Goal: Task Accomplishment & Management: Manage account settings

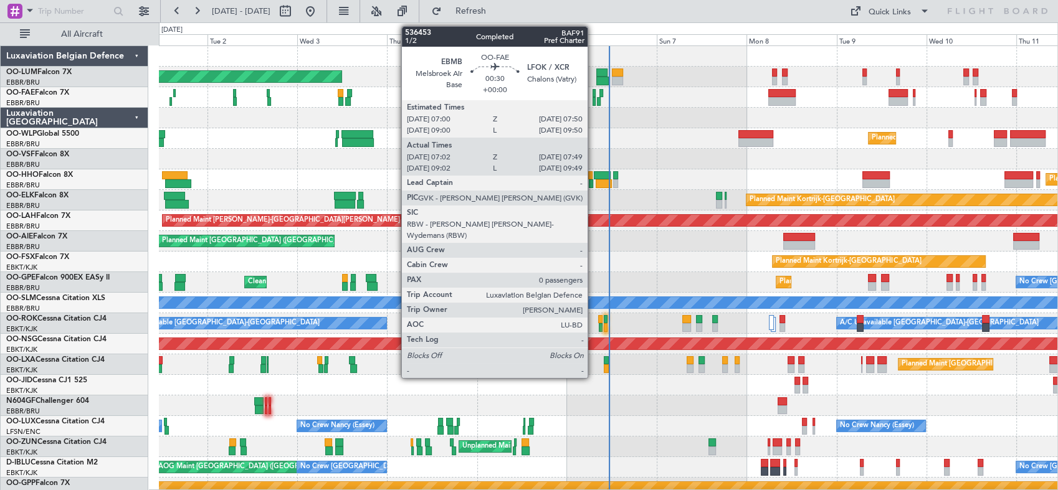
click at [593, 91] on div at bounding box center [595, 93] width 4 height 9
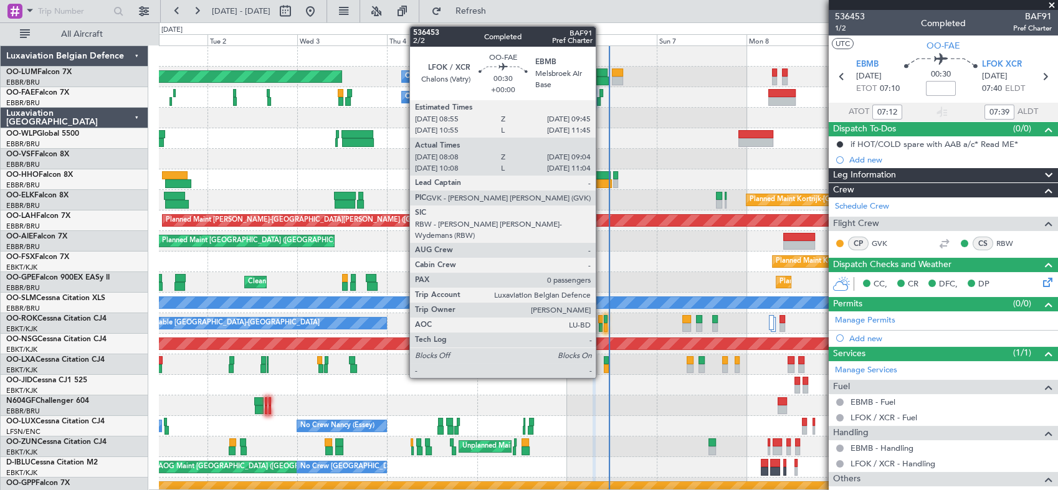
click at [601, 94] on div at bounding box center [602, 93] width 4 height 9
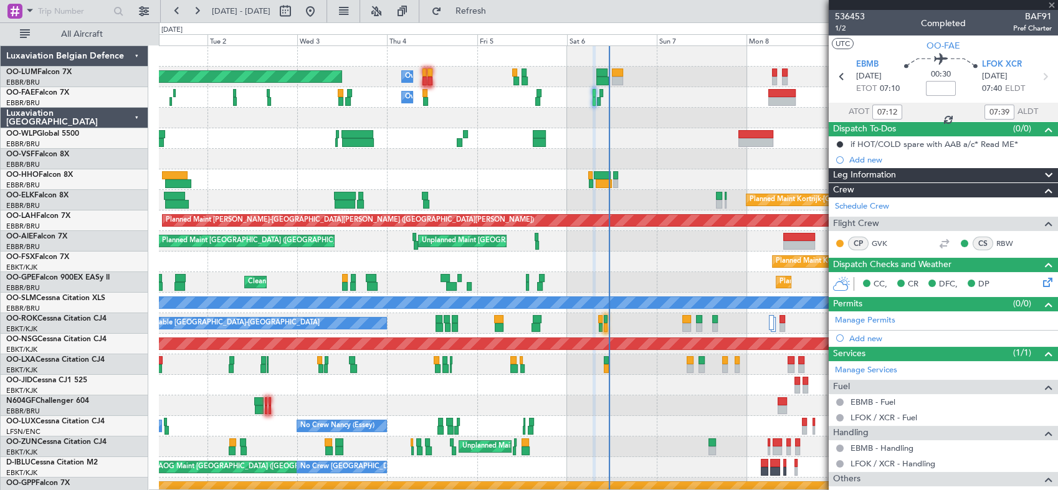
type input "08:18"
type input "08:54"
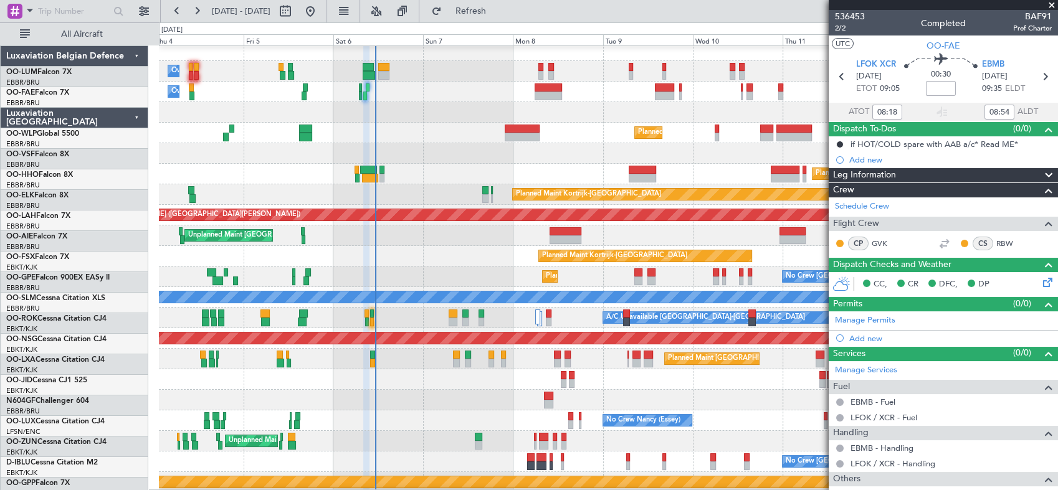
click at [404, 284] on div "No Crew [GEOGRAPHIC_DATA] ([GEOGRAPHIC_DATA] National) Planned Maint [GEOGRAPHI…" at bounding box center [608, 277] width 899 height 21
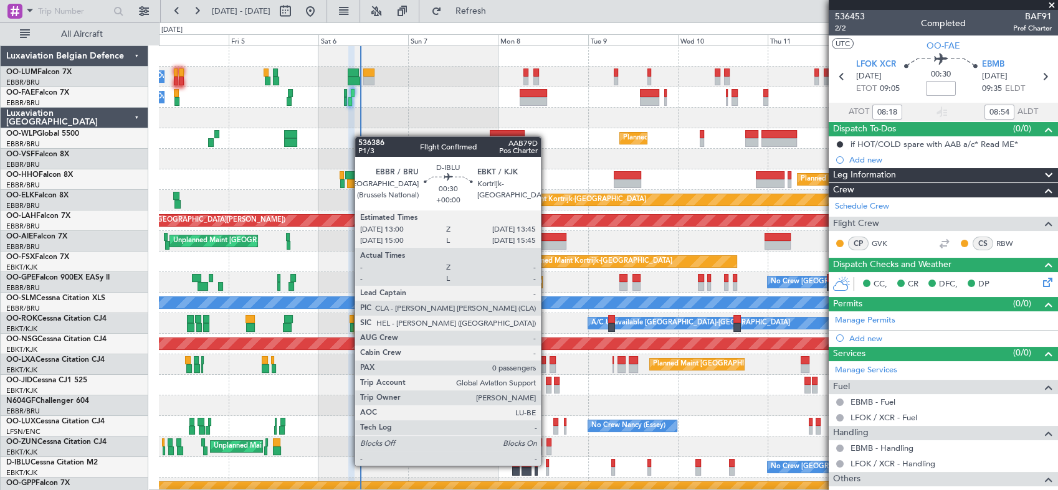
click at [547, 466] on div at bounding box center [547, 463] width 3 height 9
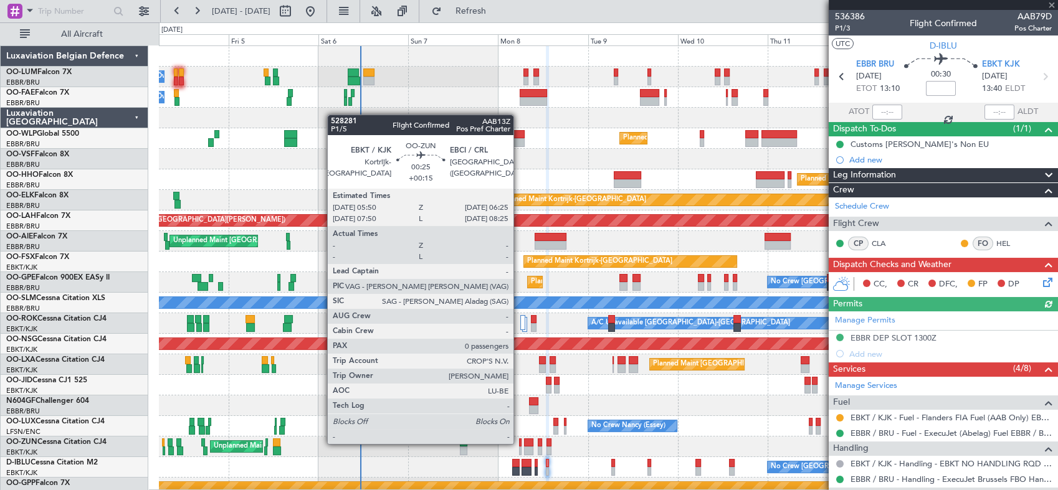
click at [519, 444] on div at bounding box center [520, 443] width 2 height 9
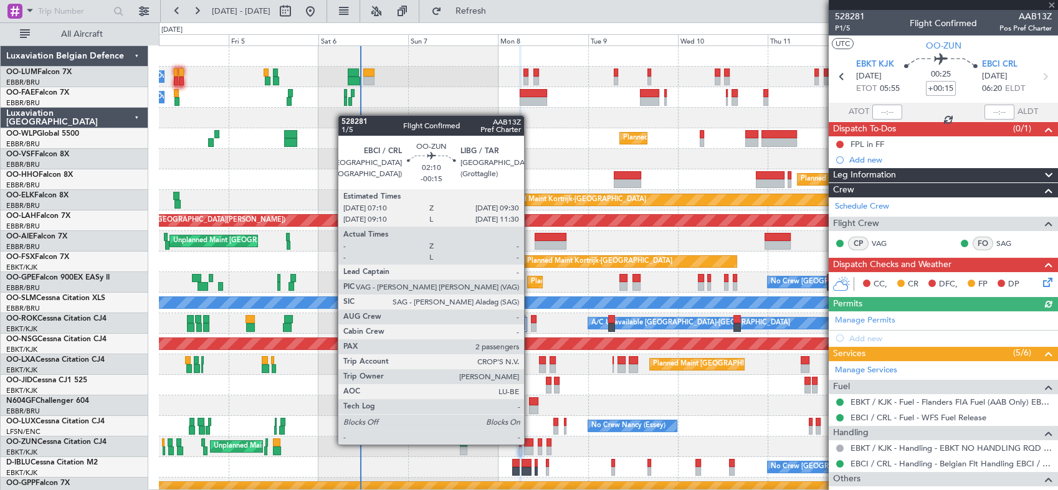
click at [530, 444] on div at bounding box center [528, 443] width 9 height 9
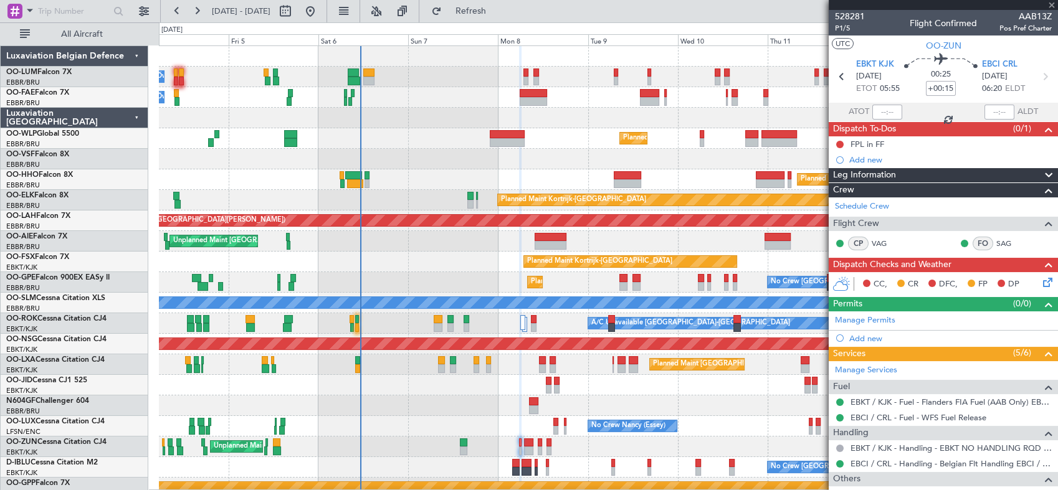
type input "-00:15"
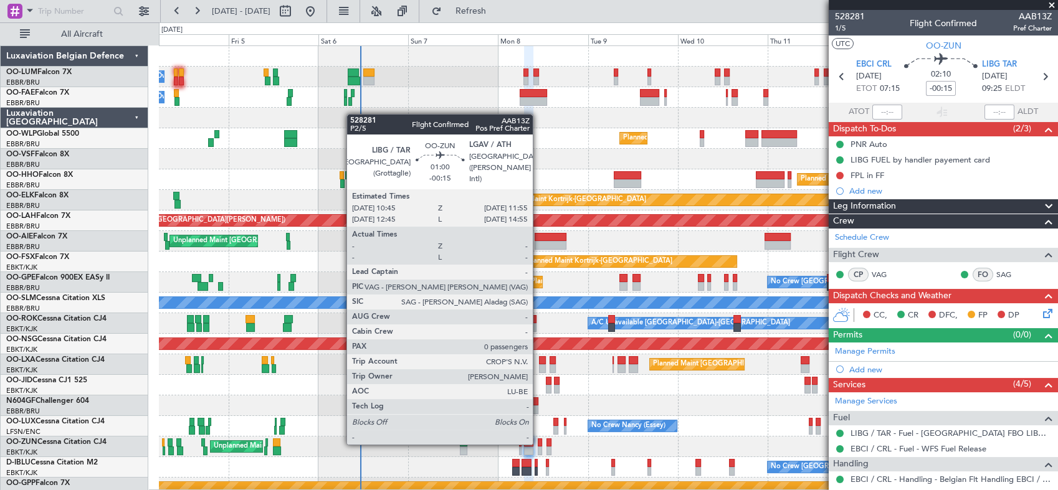
click at [538, 444] on div at bounding box center [540, 443] width 5 height 9
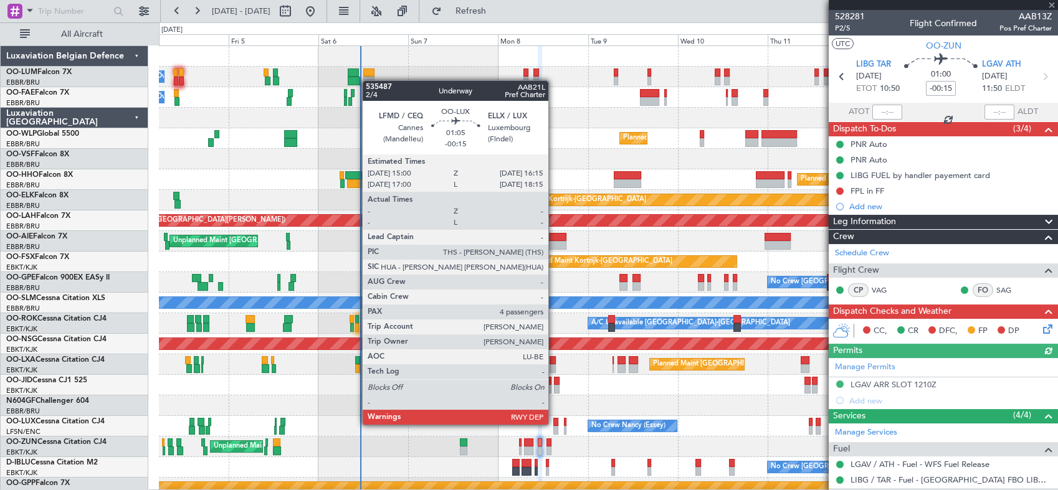
click at [554, 424] on div at bounding box center [555, 422] width 5 height 9
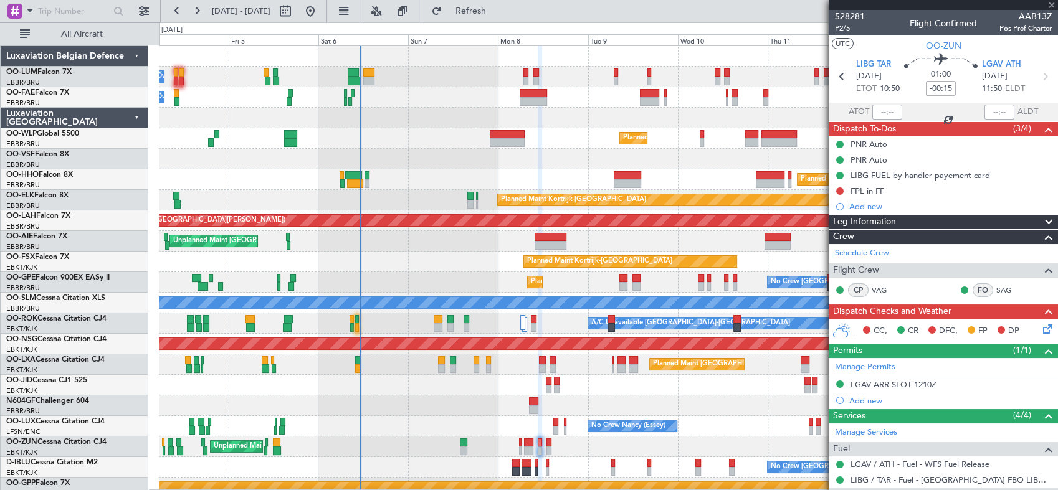
type input "4"
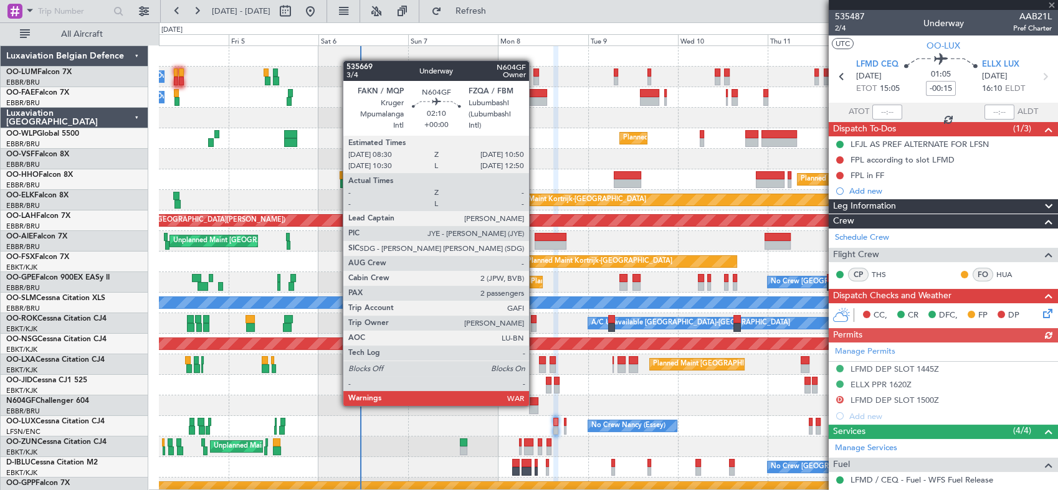
click at [535, 406] on div at bounding box center [533, 410] width 9 height 9
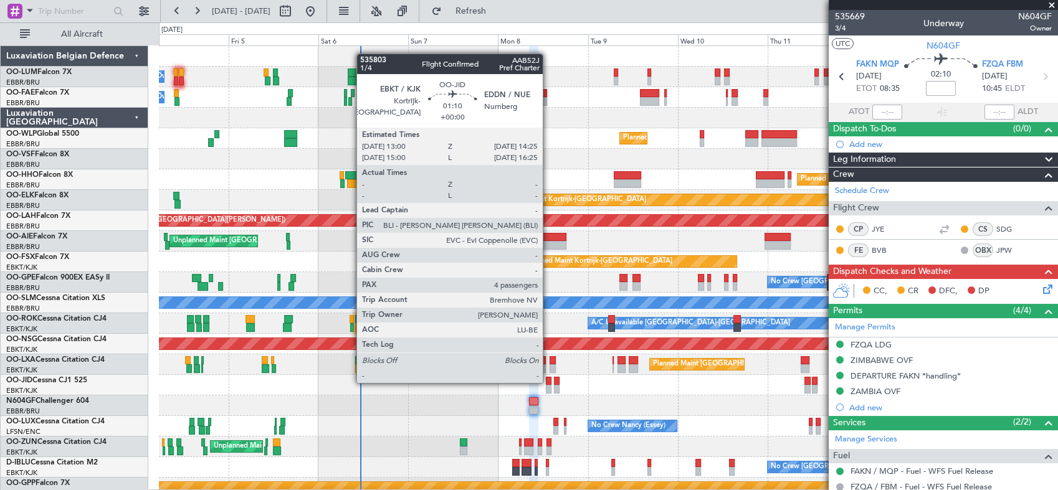
click at [548, 382] on div at bounding box center [549, 381] width 6 height 9
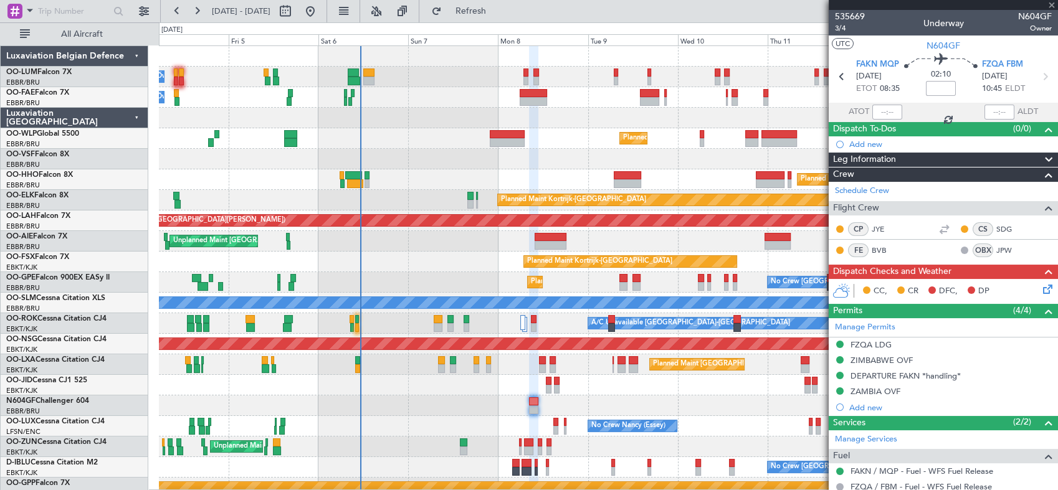
type input "4"
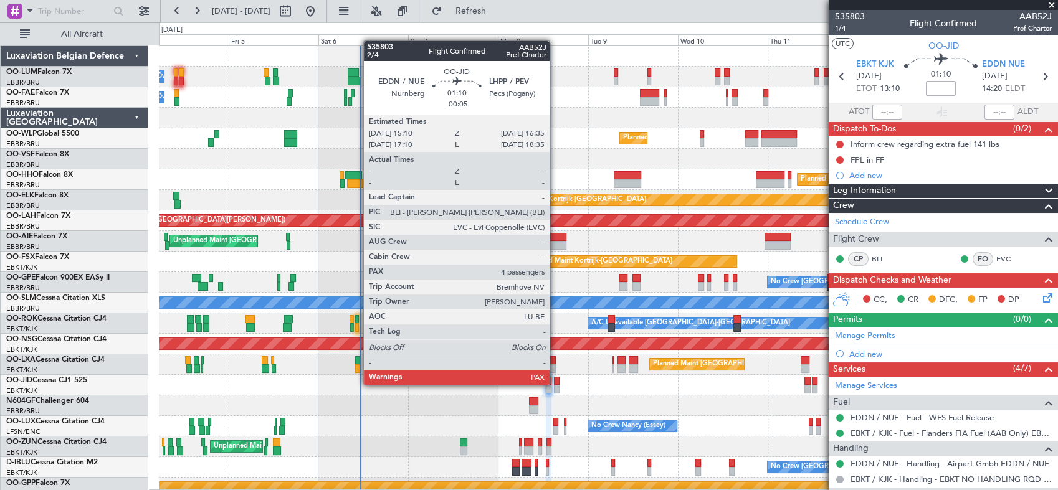
click at [555, 384] on div at bounding box center [557, 381] width 6 height 9
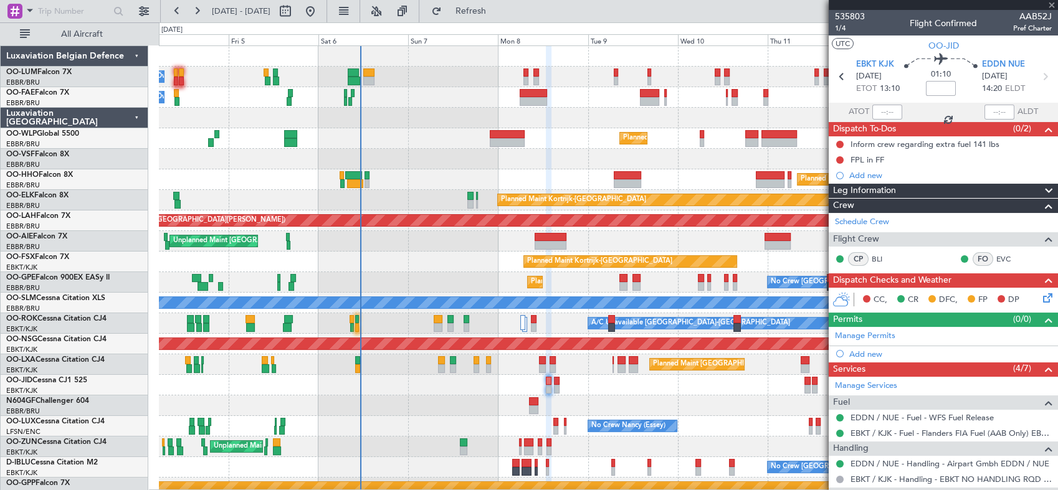
type input "-00:05"
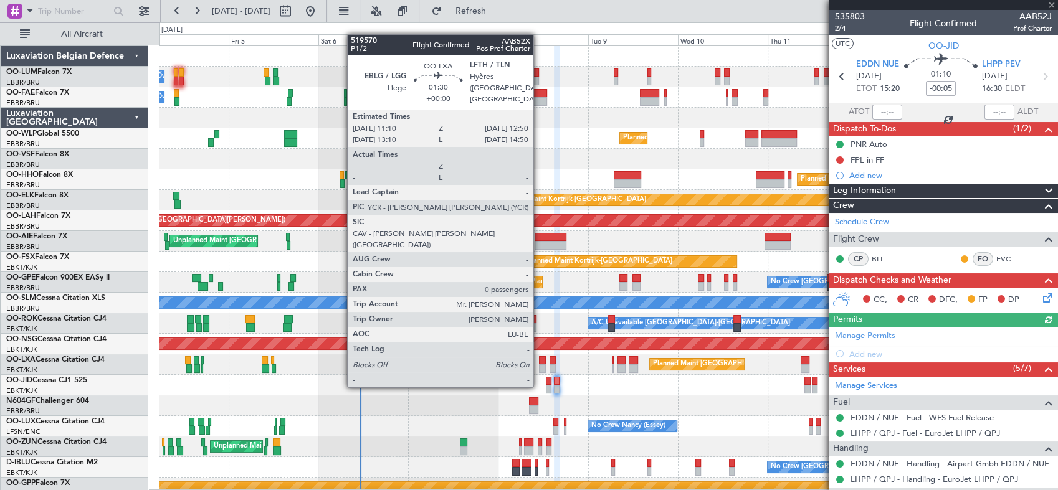
click at [539, 363] on div at bounding box center [542, 360] width 7 height 9
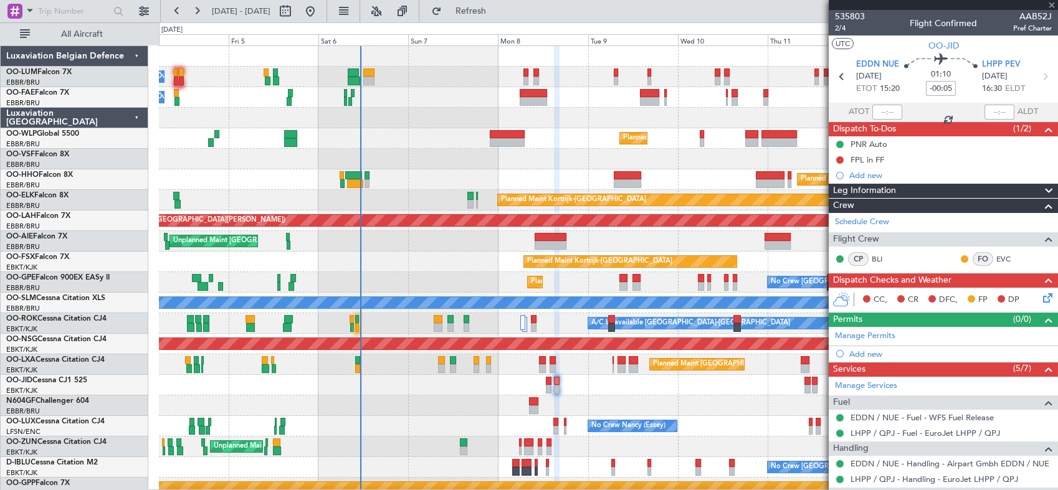
type input "0"
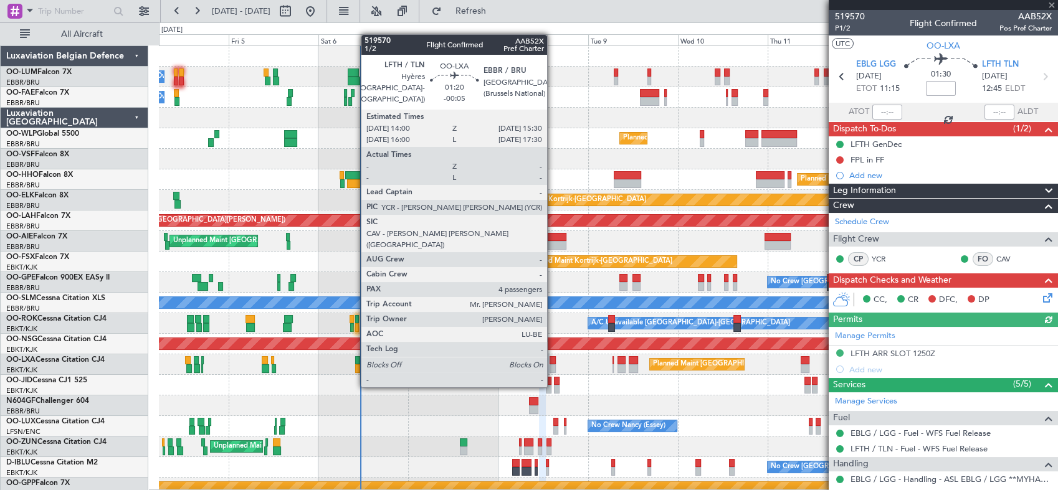
click at [553, 365] on div at bounding box center [553, 369] width 6 height 9
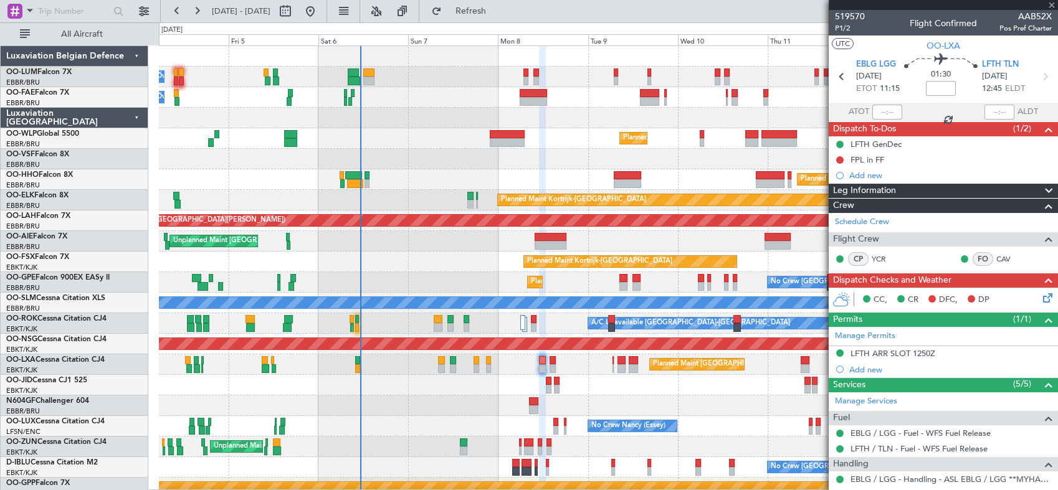
type input "-00:05"
type input "4"
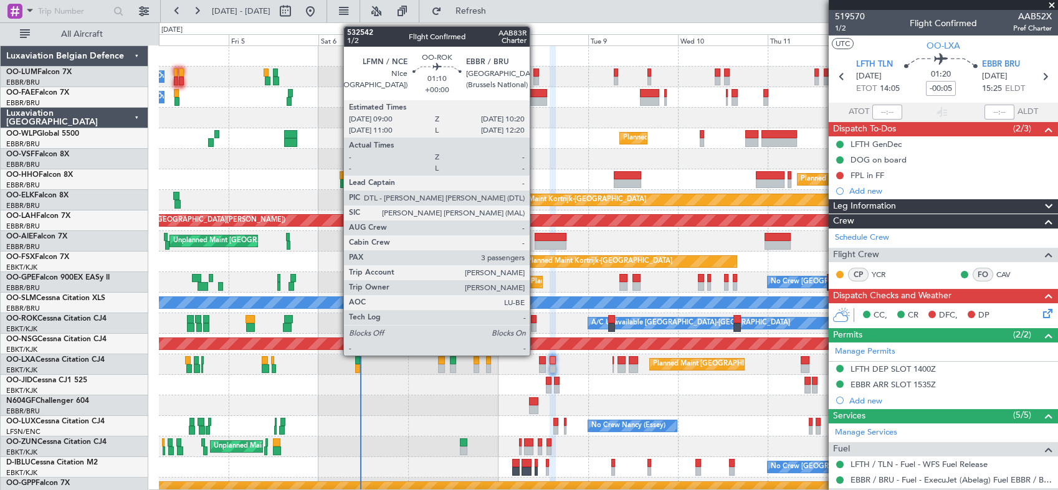
click at [535, 322] on div at bounding box center [534, 319] width 6 height 9
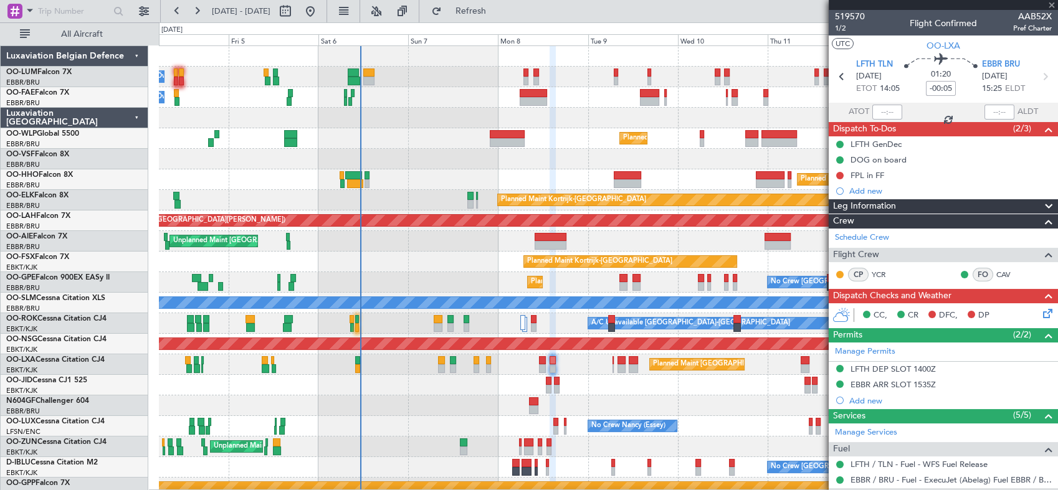
type input "3"
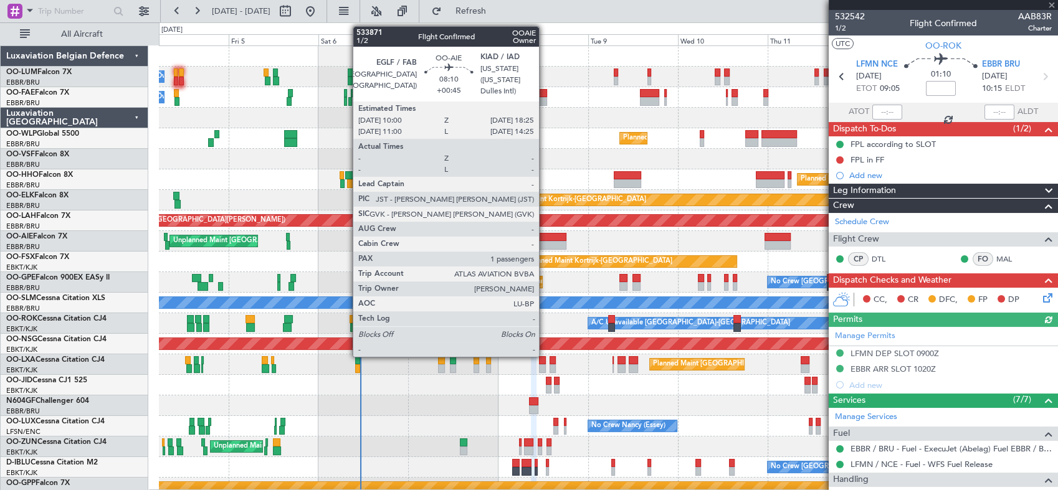
click at [545, 246] on div at bounding box center [551, 245] width 32 height 9
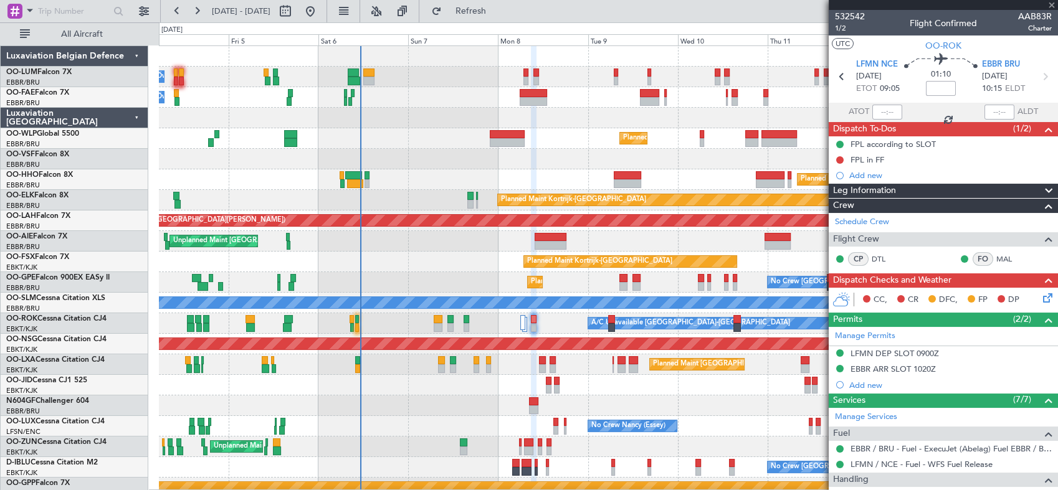
type input "+00:45"
type input "1"
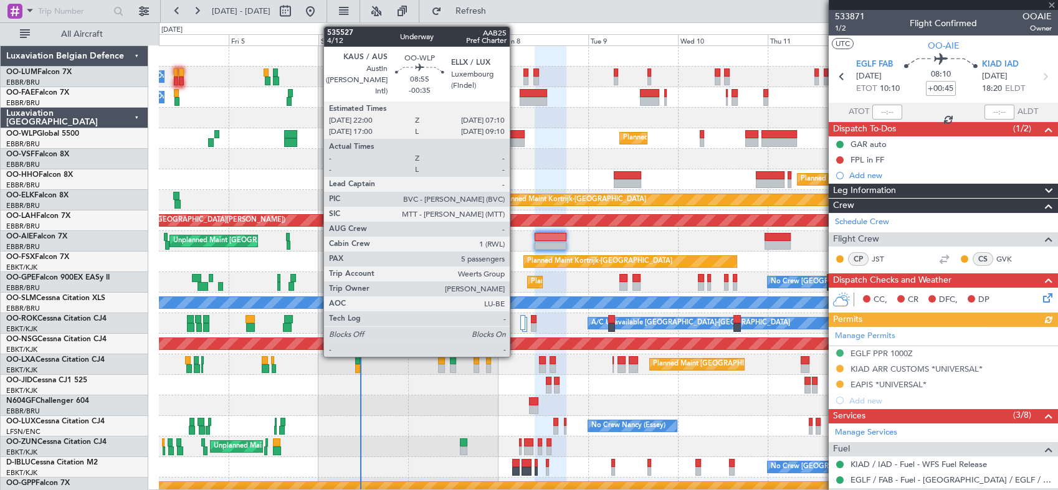
click at [515, 141] on div at bounding box center [507, 142] width 35 height 9
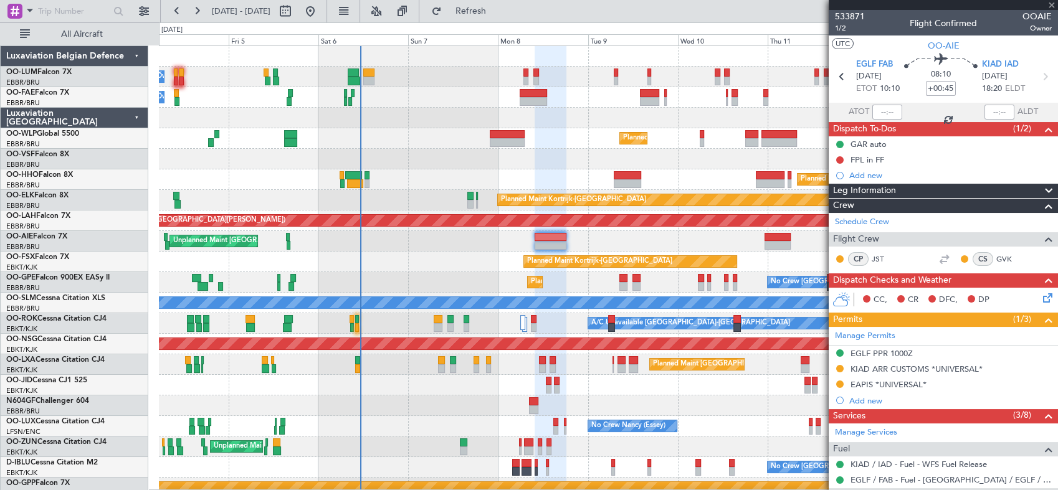
type input "-00:35"
type input "5"
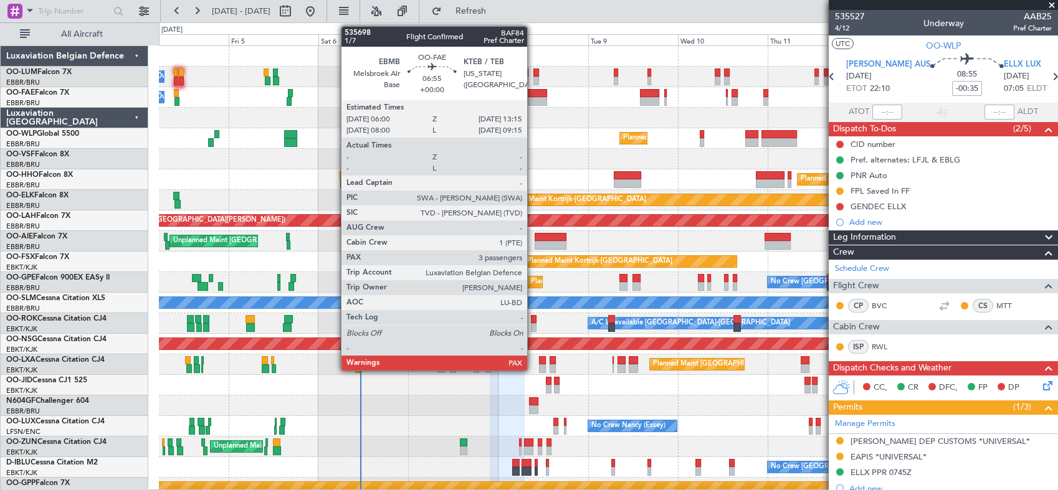
click at [533, 94] on div at bounding box center [533, 93] width 27 height 9
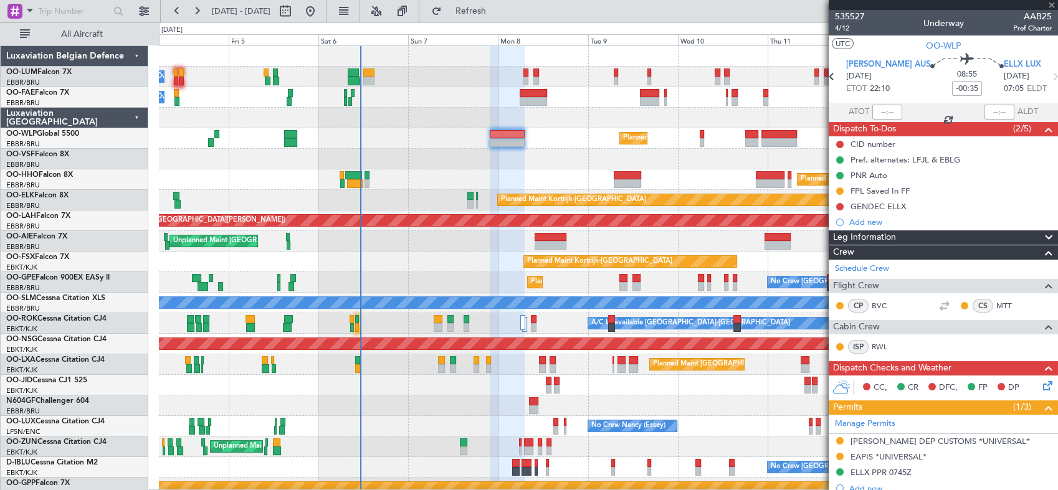
type input "3"
